Goal: Transaction & Acquisition: Purchase product/service

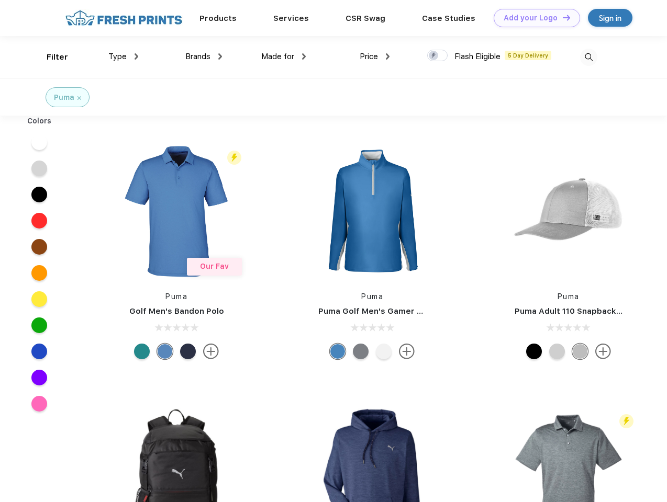
click at [533, 18] on link "Add your Logo Design Tool" at bounding box center [536, 18] width 86 height 18
click at [0, 0] on div "Design Tool" at bounding box center [0, 0] width 0 height 0
click at [561, 17] on link "Add your Logo Design Tool" at bounding box center [536, 18] width 86 height 18
click at [50, 57] on div "Filter" at bounding box center [57, 57] width 21 height 12
click at [123, 57] on span "Type" at bounding box center [117, 56] width 18 height 9
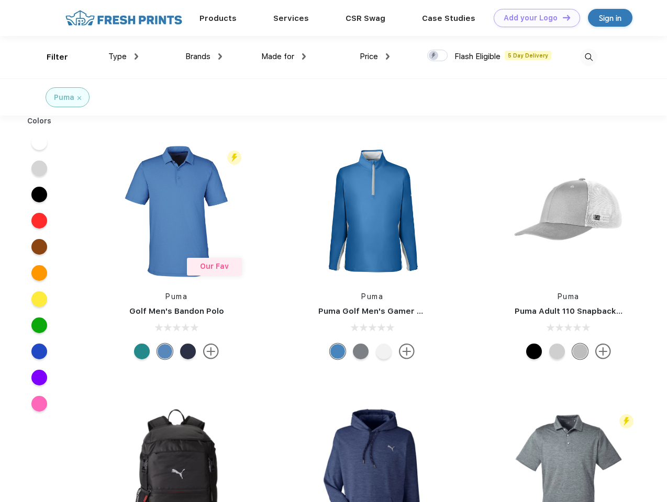
click at [204, 57] on span "Brands" at bounding box center [197, 56] width 25 height 9
click at [284, 57] on span "Made for" at bounding box center [277, 56] width 33 height 9
click at [375, 57] on span "Price" at bounding box center [368, 56] width 18 height 9
click at [437, 56] on div at bounding box center [437, 56] width 20 height 12
click at [434, 56] on input "checkbox" at bounding box center [430, 52] width 7 height 7
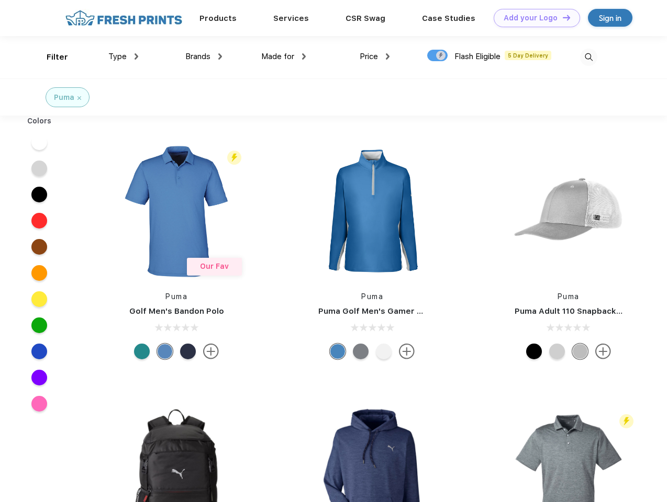
click at [588, 57] on img at bounding box center [588, 57] width 17 height 17
